Goal: Task Accomplishment & Management: Use online tool/utility

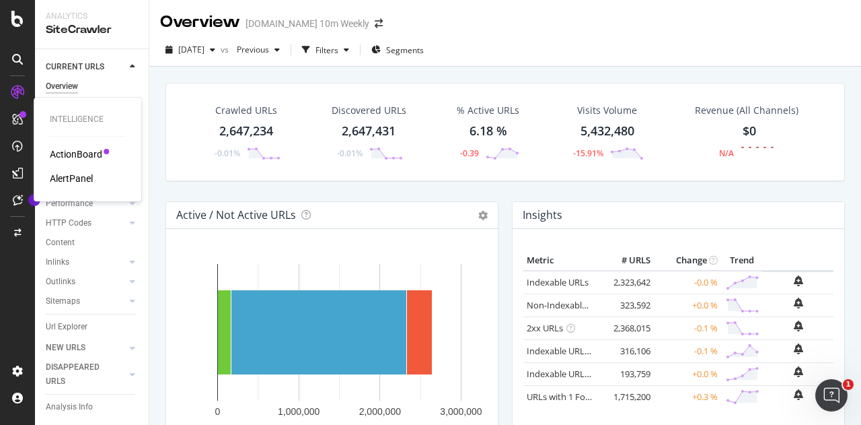
click at [78, 147] on div "Intelligence ActionBoard AlertPanel" at bounding box center [87, 149] width 97 height 98
click at [78, 151] on div "ActionBoard" at bounding box center [76, 153] width 52 height 13
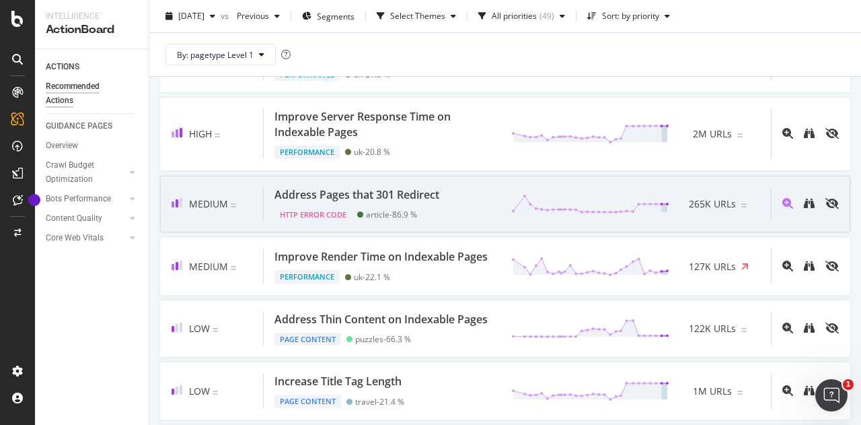
scroll to position [269, 0]
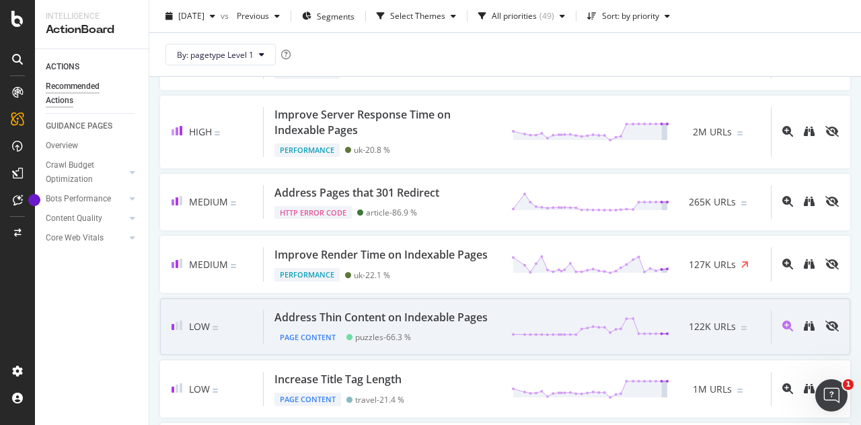
click at [382, 325] on div "Address Thin Content on Indexable Pages" at bounding box center [381, 317] width 213 height 15
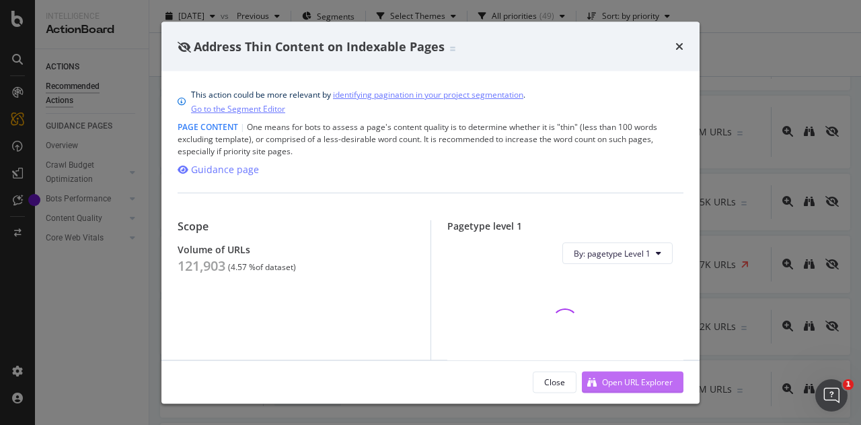
click at [632, 382] on div "Open URL Explorer" at bounding box center [637, 380] width 71 height 11
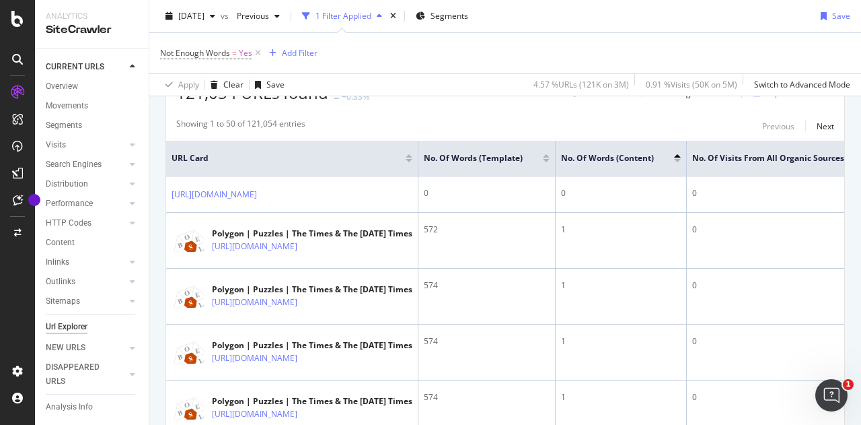
scroll to position [269, 0]
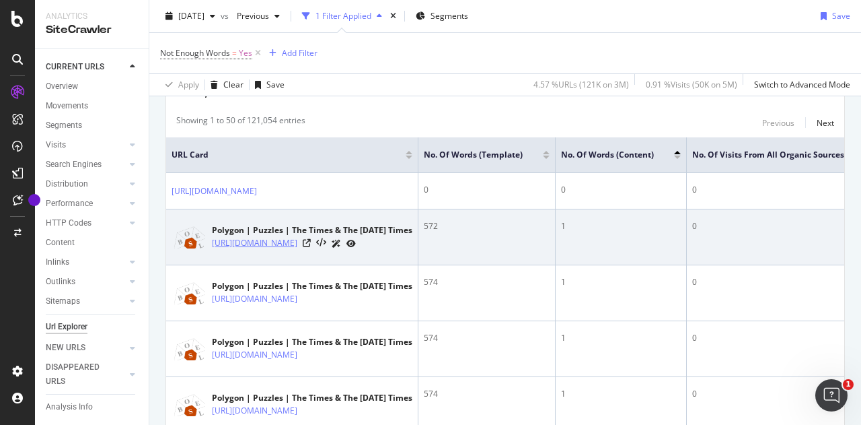
click at [297, 242] on link "https://www.thetimes.com/puzzles/word-puzzles/polygon-hmp9vg3l8" at bounding box center [254, 242] width 85 height 13
click at [311, 246] on icon at bounding box center [307, 243] width 8 height 8
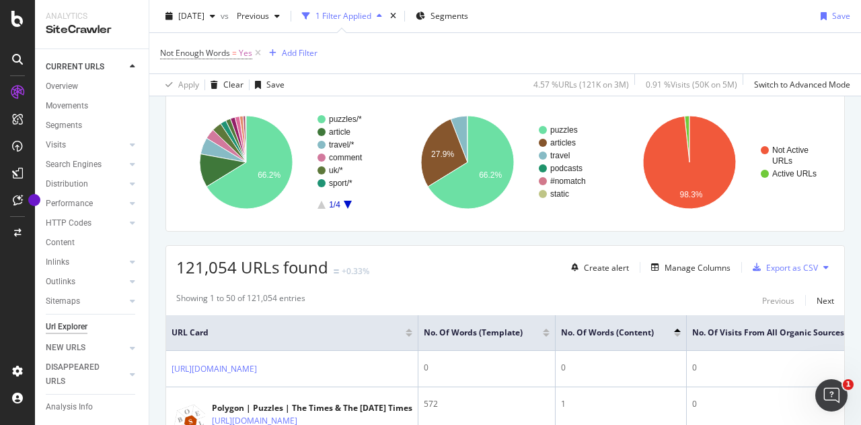
scroll to position [0, 0]
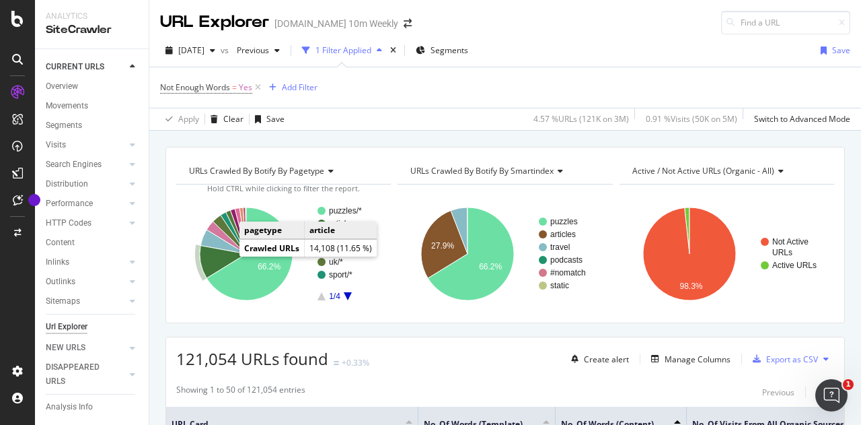
click at [218, 258] on icon "A chart." at bounding box center [223, 262] width 46 height 33
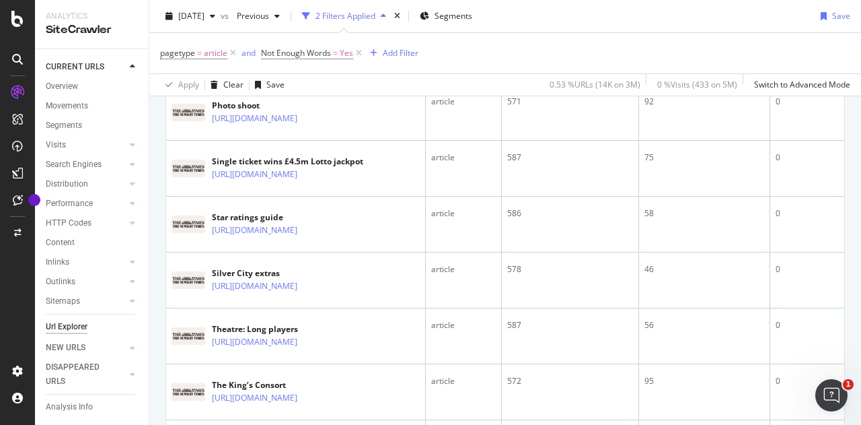
scroll to position [807, 0]
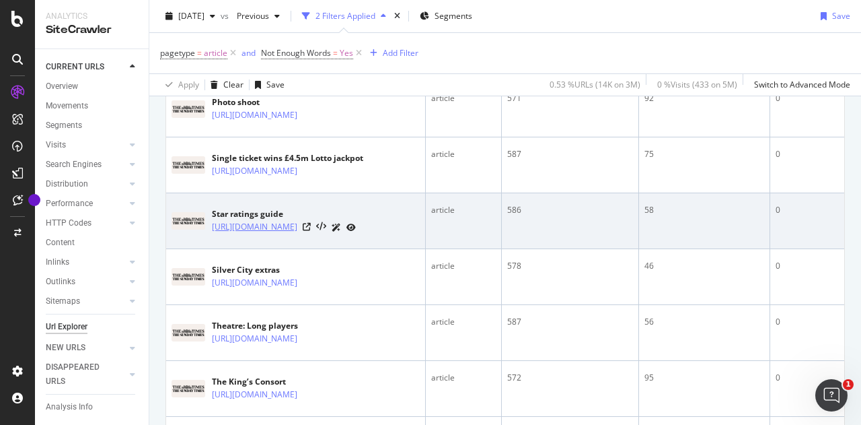
click at [297, 233] on link "[URL][DOMAIN_NAME]" at bounding box center [254, 226] width 85 height 13
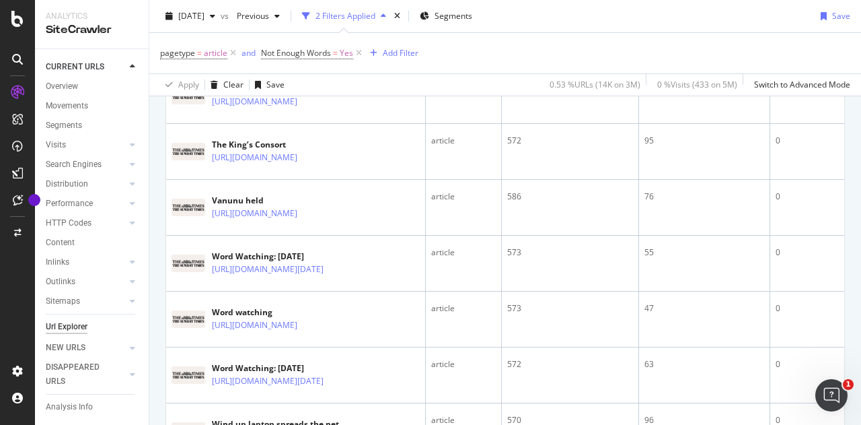
scroll to position [1144, 0]
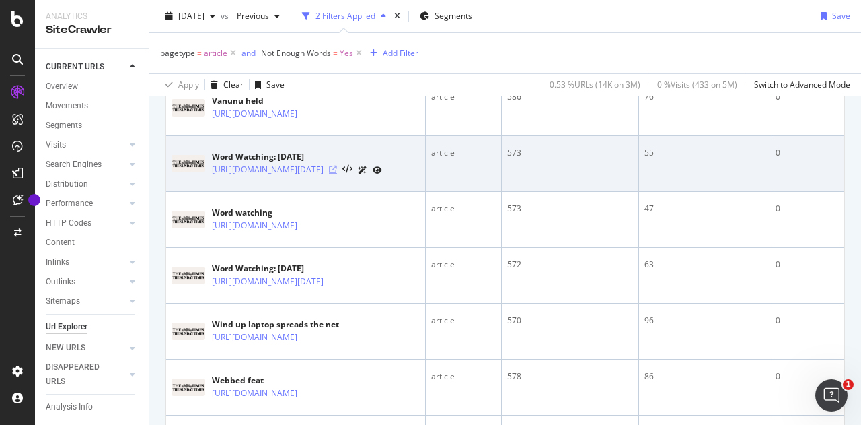
click at [337, 174] on icon at bounding box center [333, 170] width 8 height 8
